Goal: Task Accomplishment & Management: Use online tool/utility

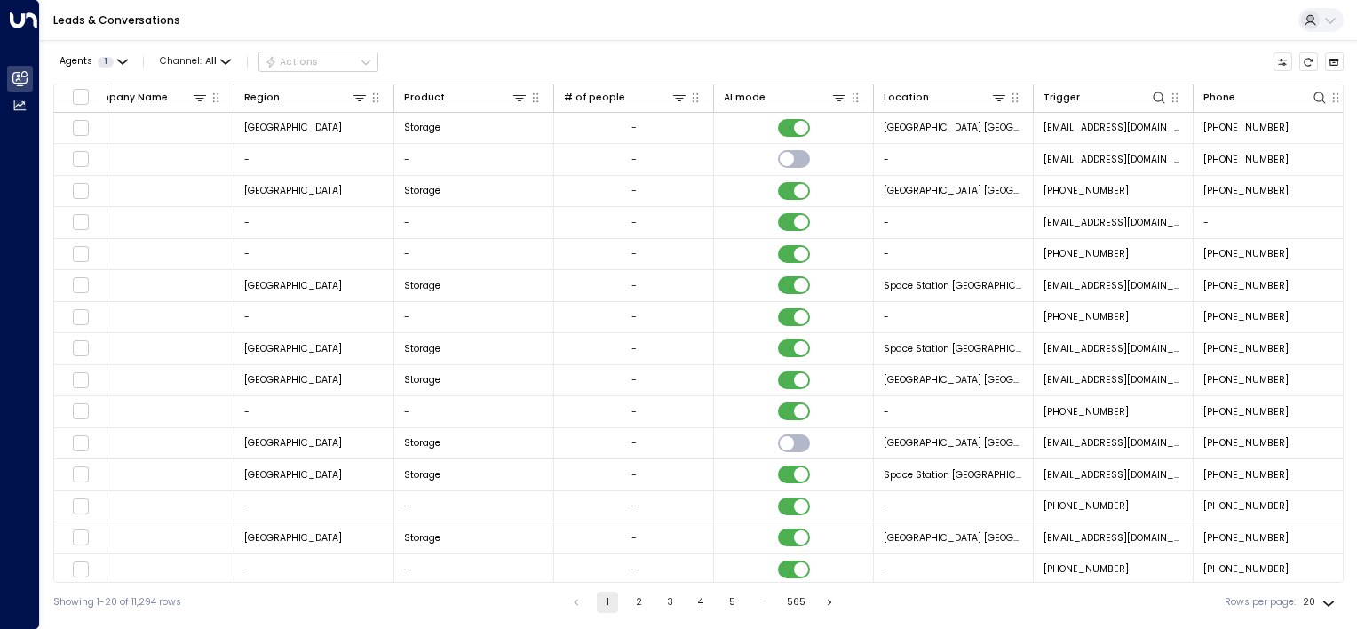
scroll to position [0, 691]
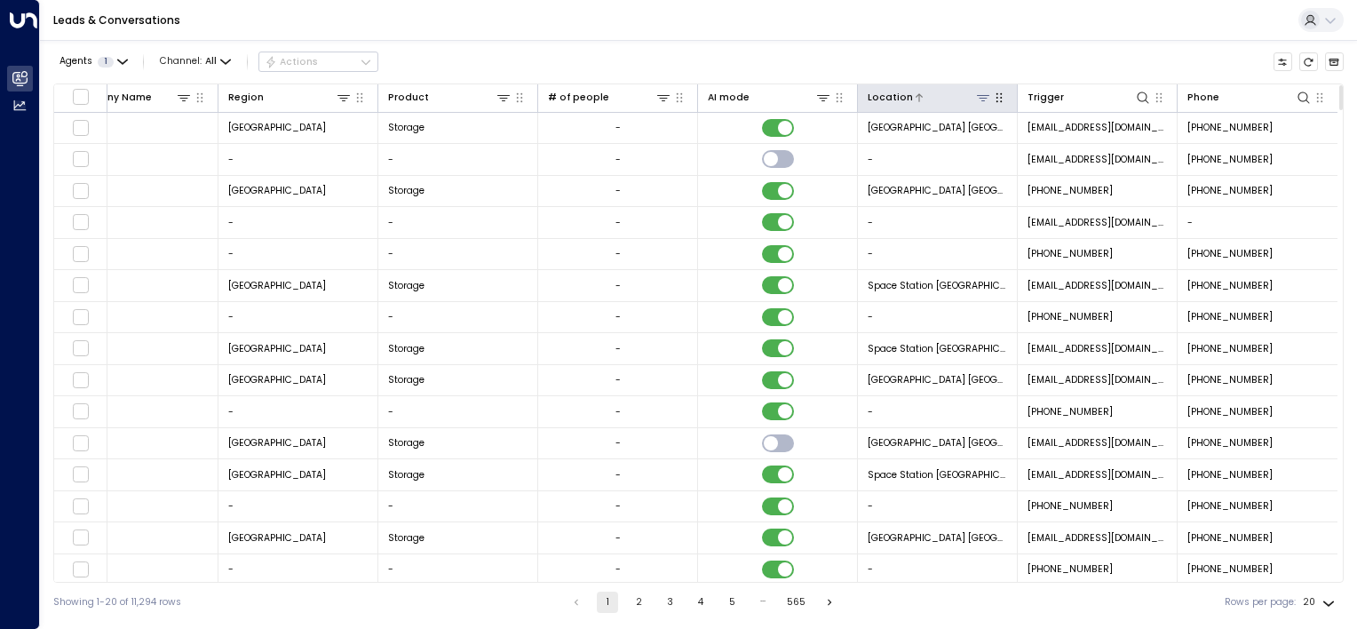
click at [977, 97] on icon at bounding box center [983, 98] width 12 height 6
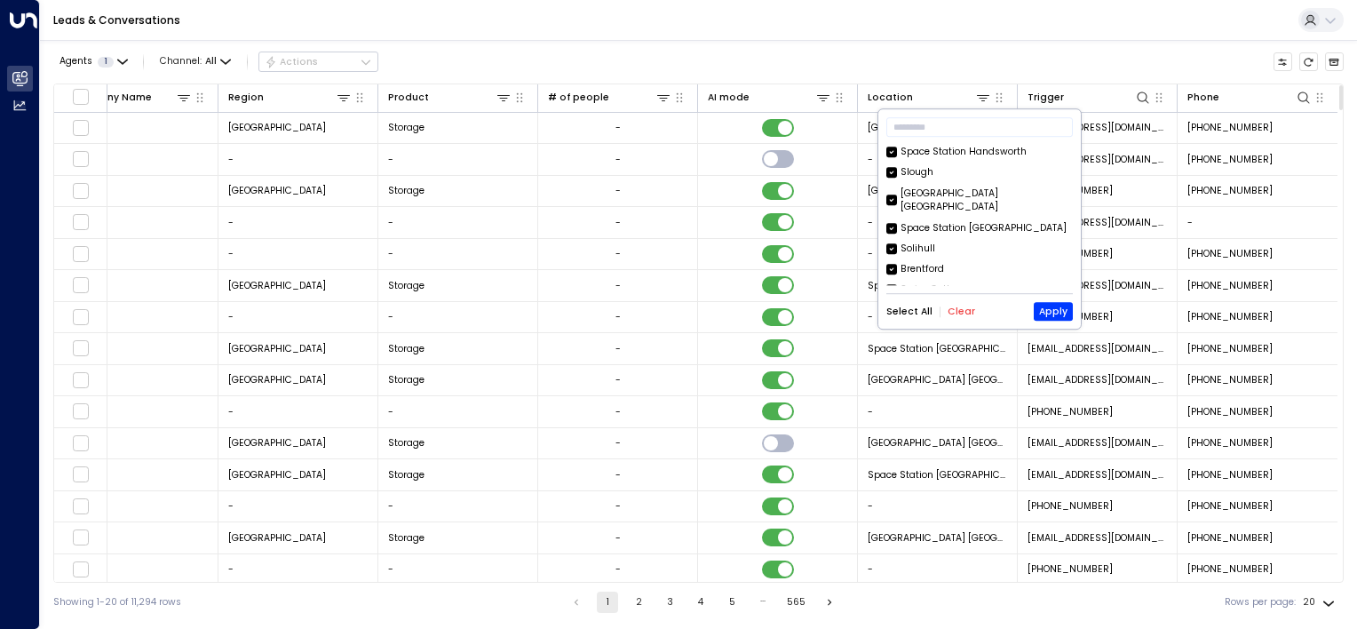
click at [958, 313] on button "Clear" at bounding box center [962, 311] width 28 height 11
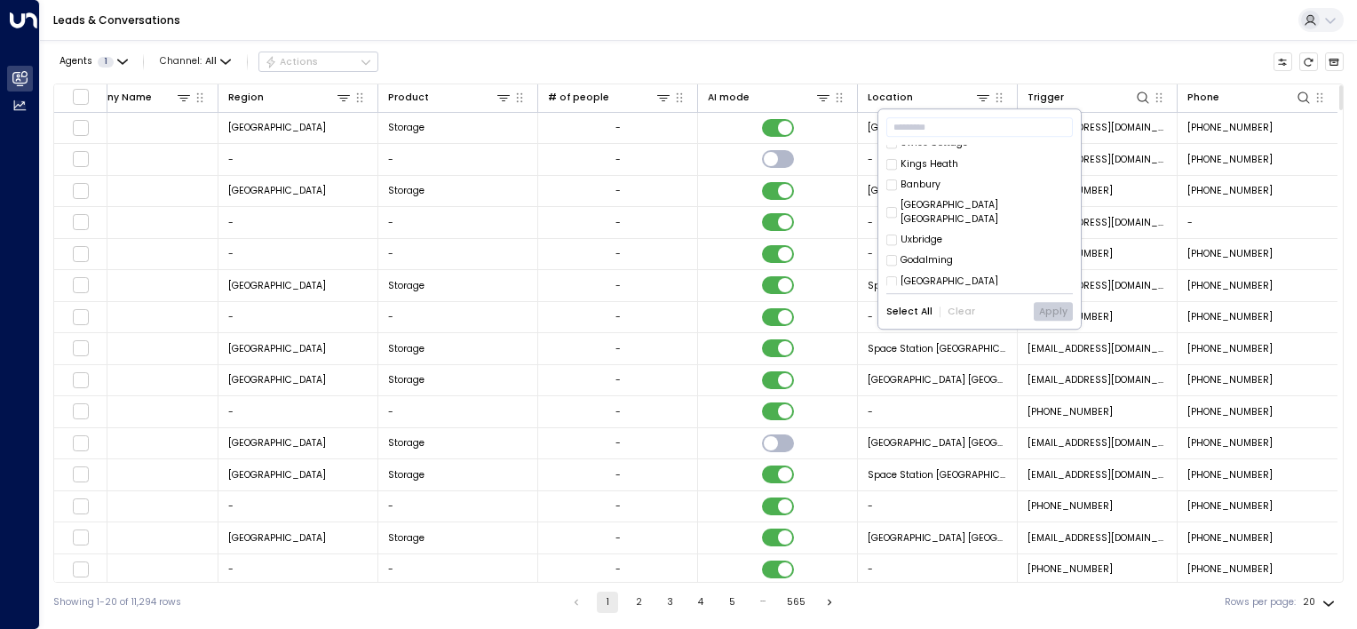
scroll to position [178, 0]
click at [1052, 311] on button "Apply" at bounding box center [1053, 312] width 39 height 19
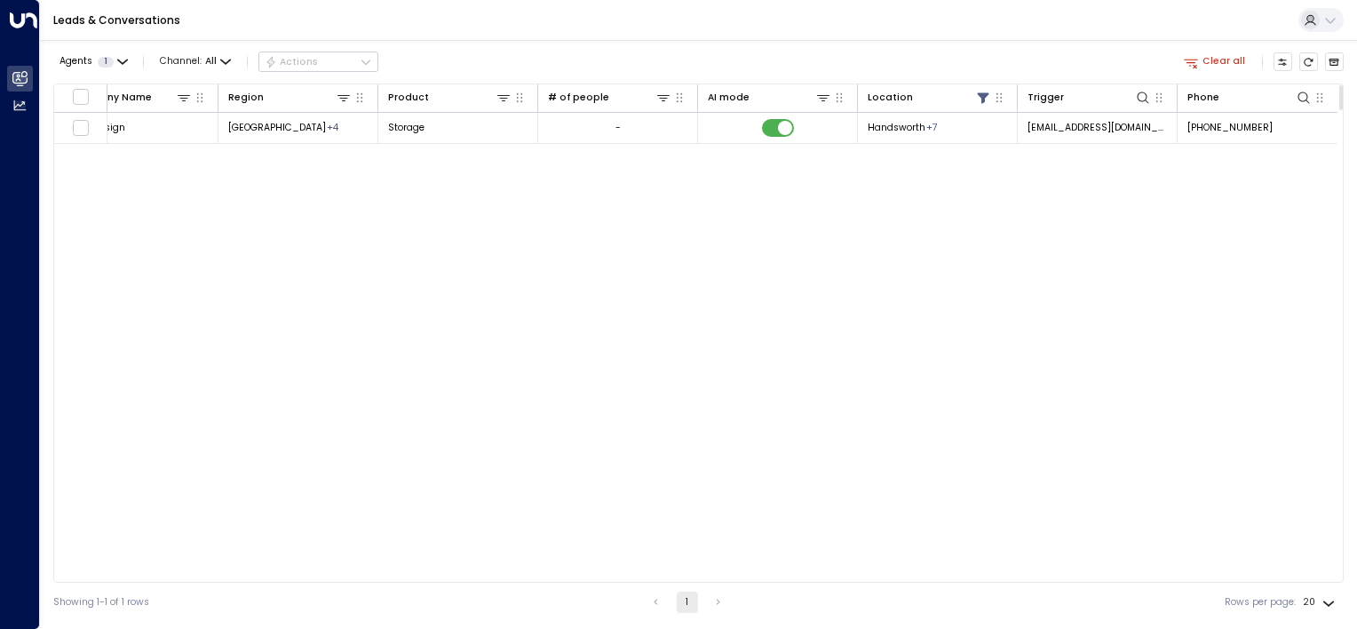
scroll to position [0, 687]
click at [980, 96] on icon at bounding box center [984, 97] width 12 height 11
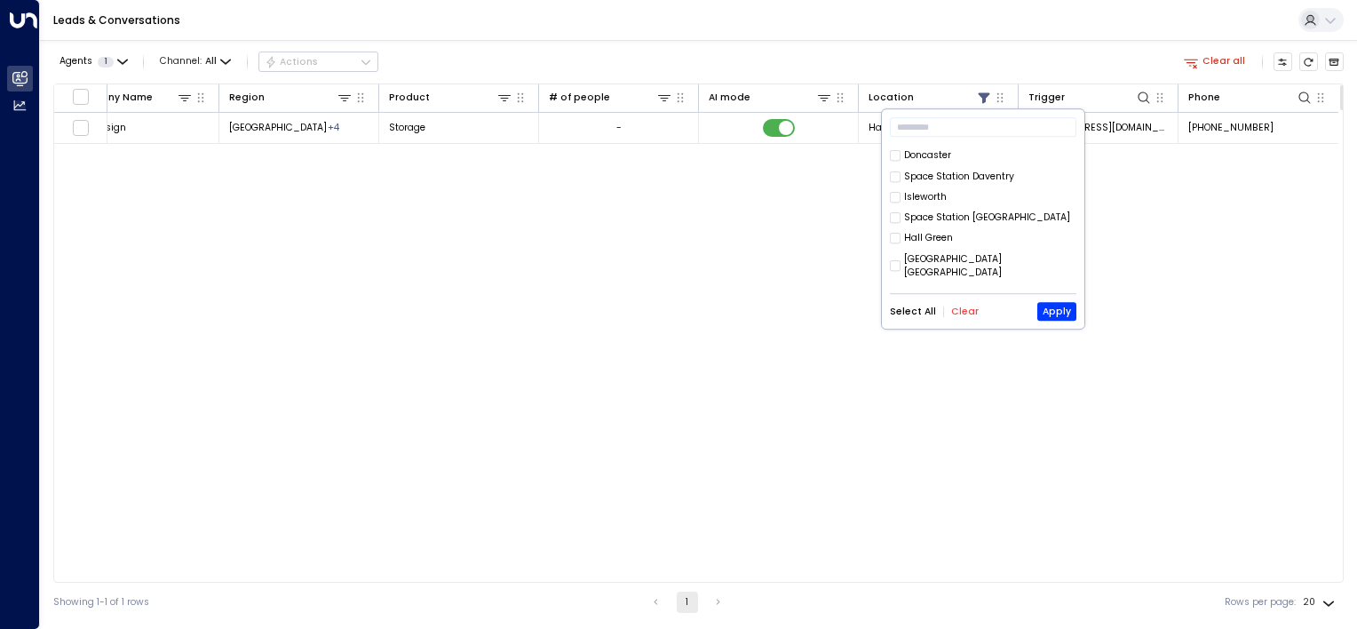
scroll to position [721, 0]
click at [1048, 309] on button "Apply" at bounding box center [1056, 312] width 39 height 19
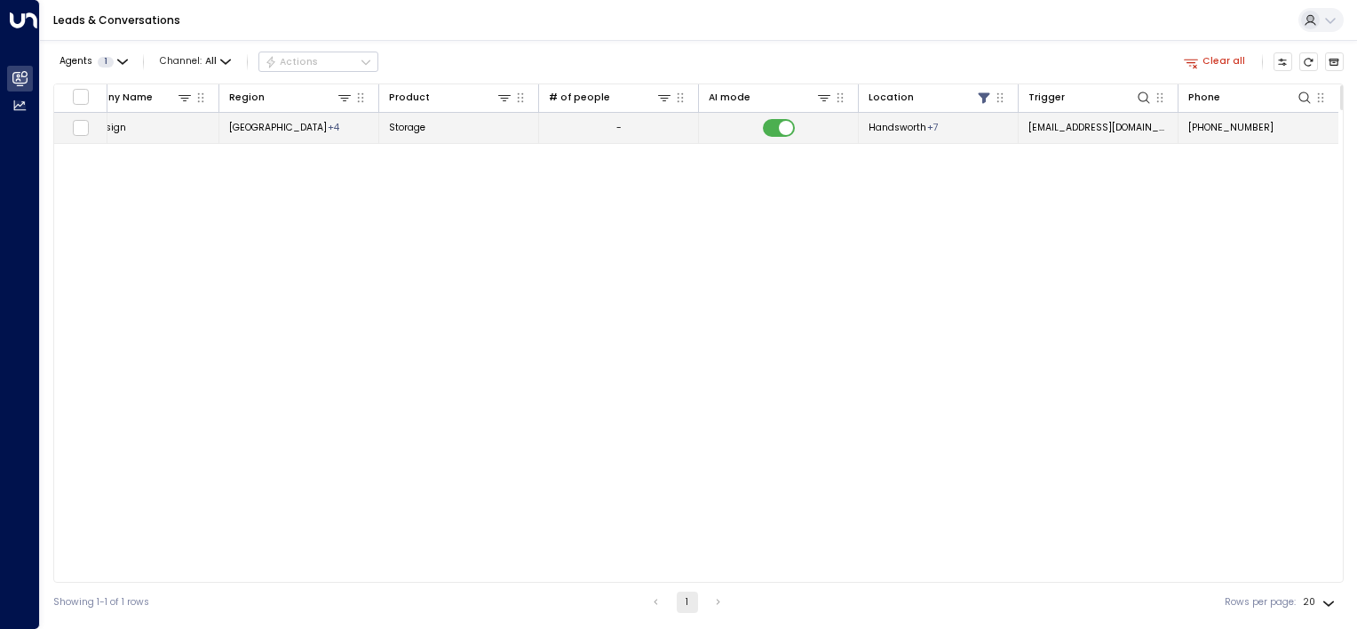
click at [895, 128] on span "Handsworth" at bounding box center [898, 127] width 58 height 13
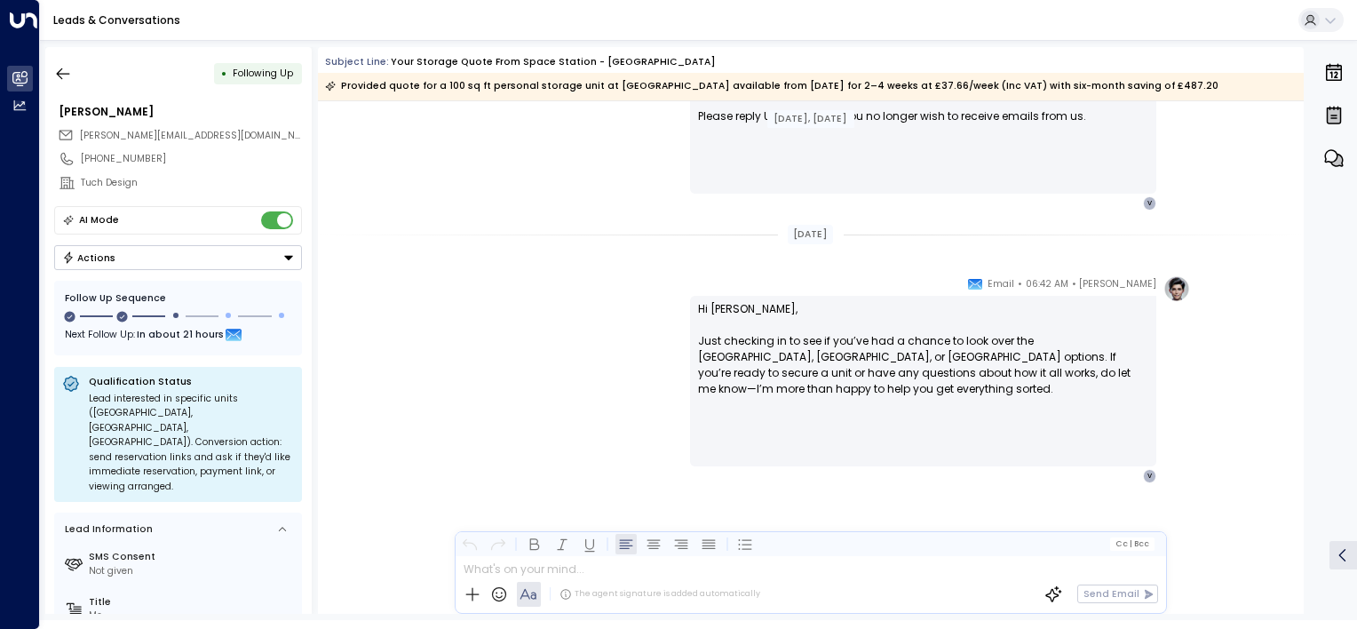
scroll to position [1240, 0]
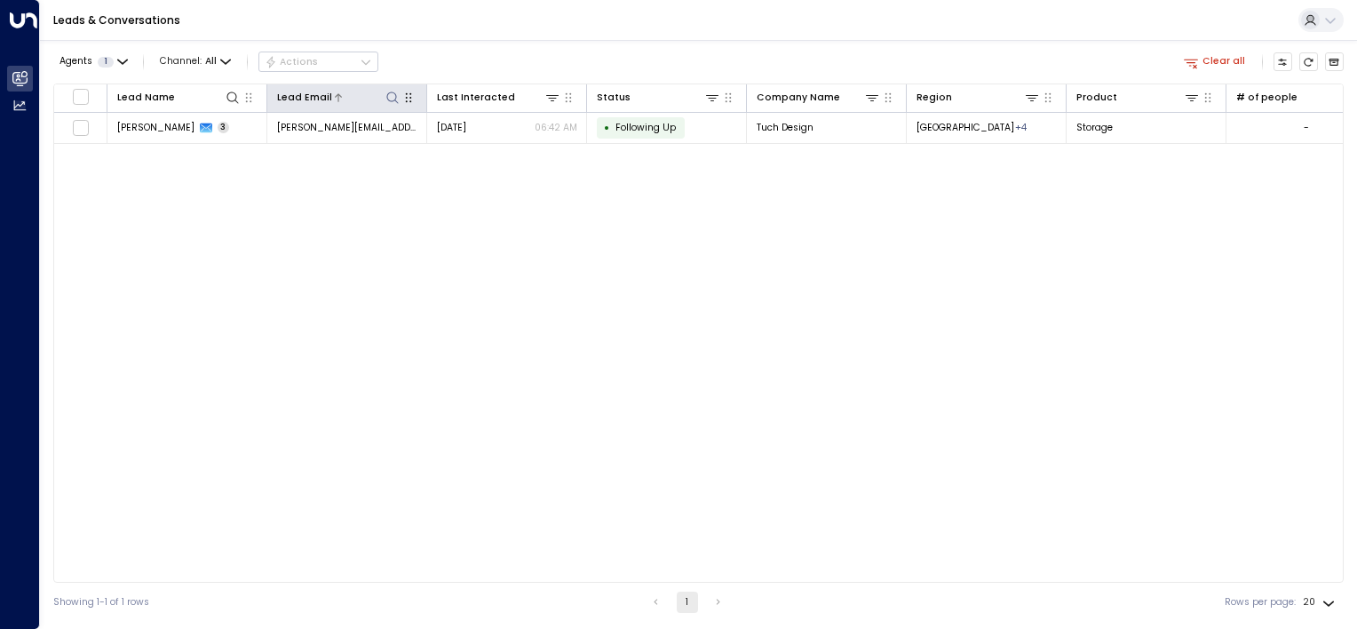
click at [389, 93] on icon at bounding box center [392, 98] width 14 height 14
click at [259, 236] on div "Lead Name Lead Email Last Interacted Status Company Name Region Product # of pe…" at bounding box center [698, 332] width 1290 height 499
click at [1229, 60] on button "Clear all" at bounding box center [1215, 61] width 73 height 19
